Goal: Find specific fact

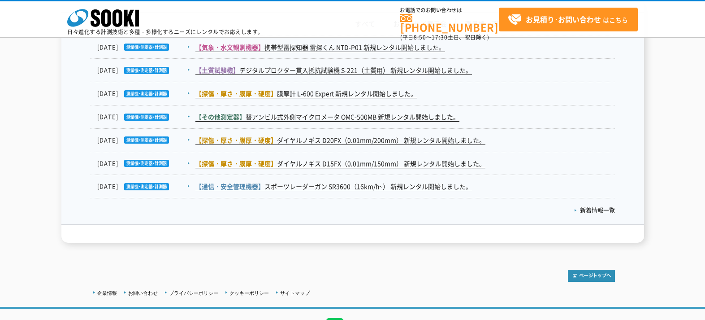
scroll to position [1528, 0]
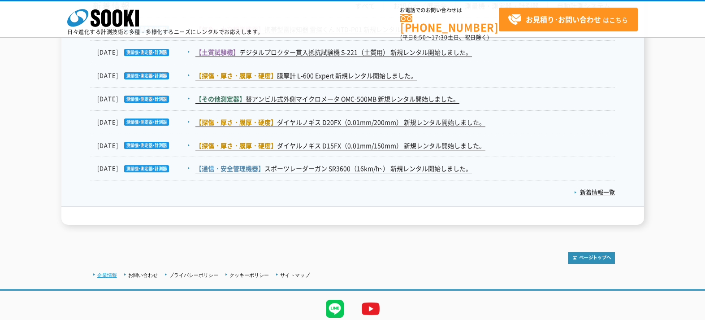
click at [101, 273] on link "企業情報" at bounding box center [107, 274] width 20 height 5
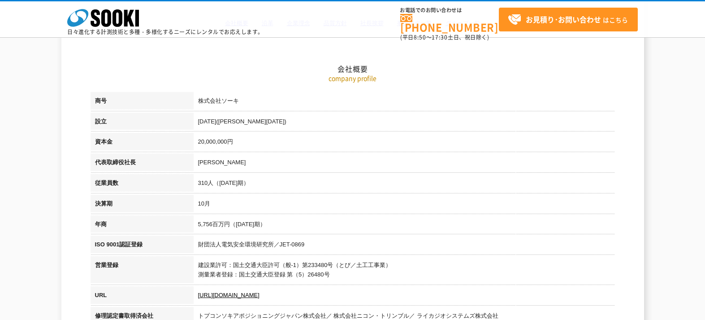
scroll to position [75, 0]
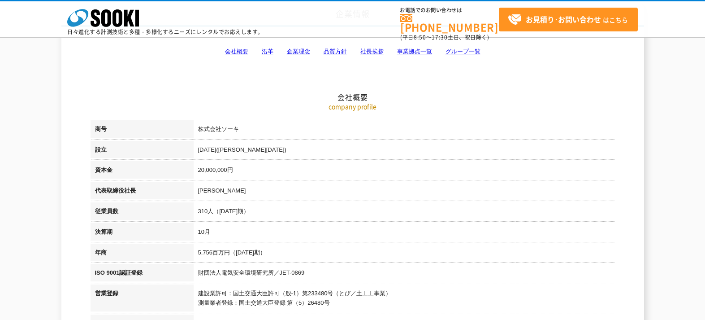
click at [237, 51] on link "会社概要" at bounding box center [236, 51] width 23 height 7
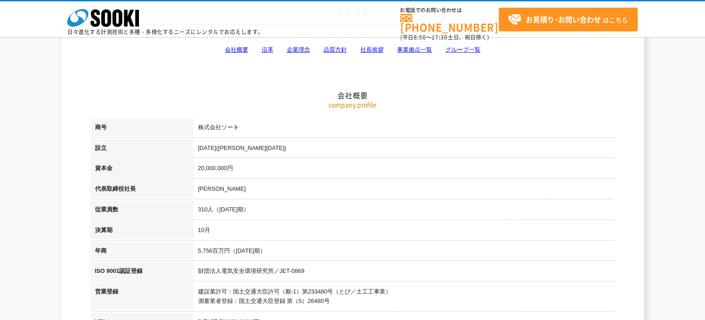
scroll to position [77, 0]
drag, startPoint x: 198, startPoint y: 124, endPoint x: 271, endPoint y: 126, distance: 72.7
click at [271, 126] on td "株式会社ソーキ" at bounding box center [404, 128] width 421 height 21
copy td "株式会社ソーキ"
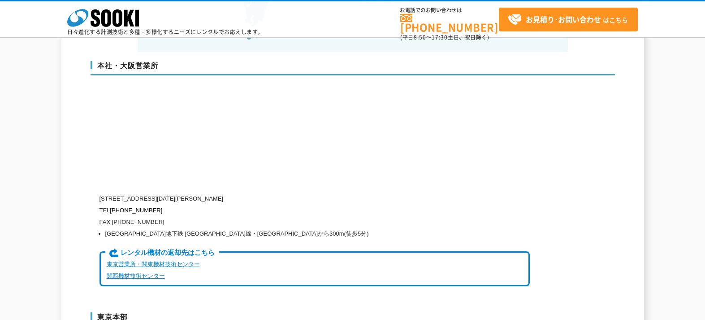
scroll to position [2149, 0]
